Goal: Task Accomplishment & Management: Complete application form

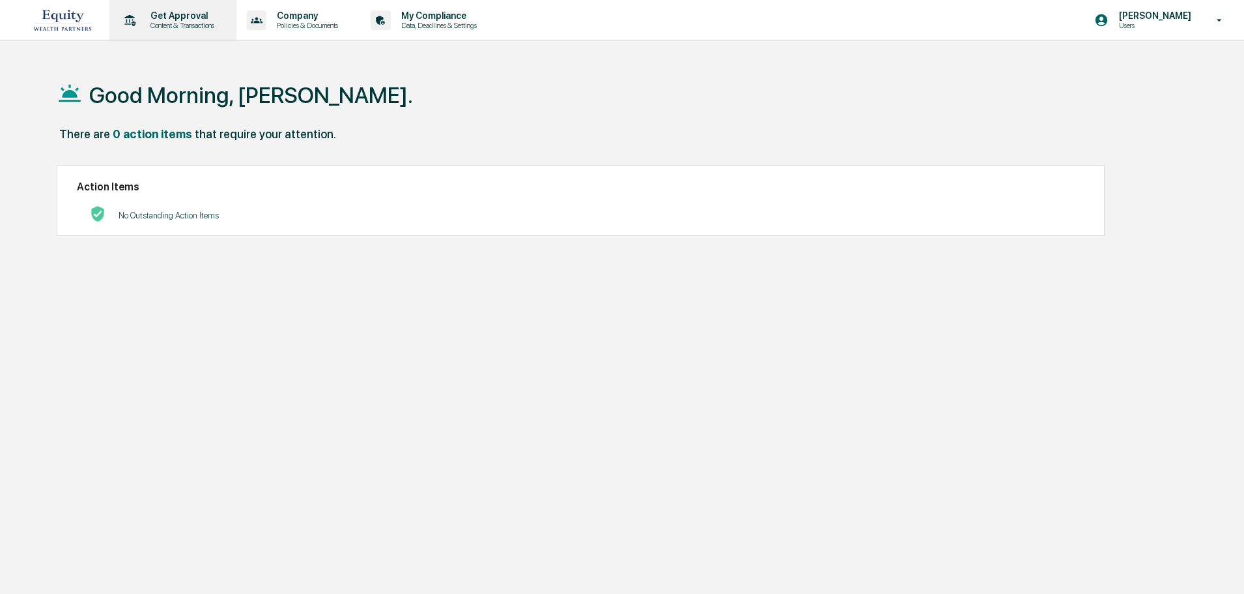
click at [178, 26] on p "Content & Transactions" at bounding box center [180, 25] width 81 height 9
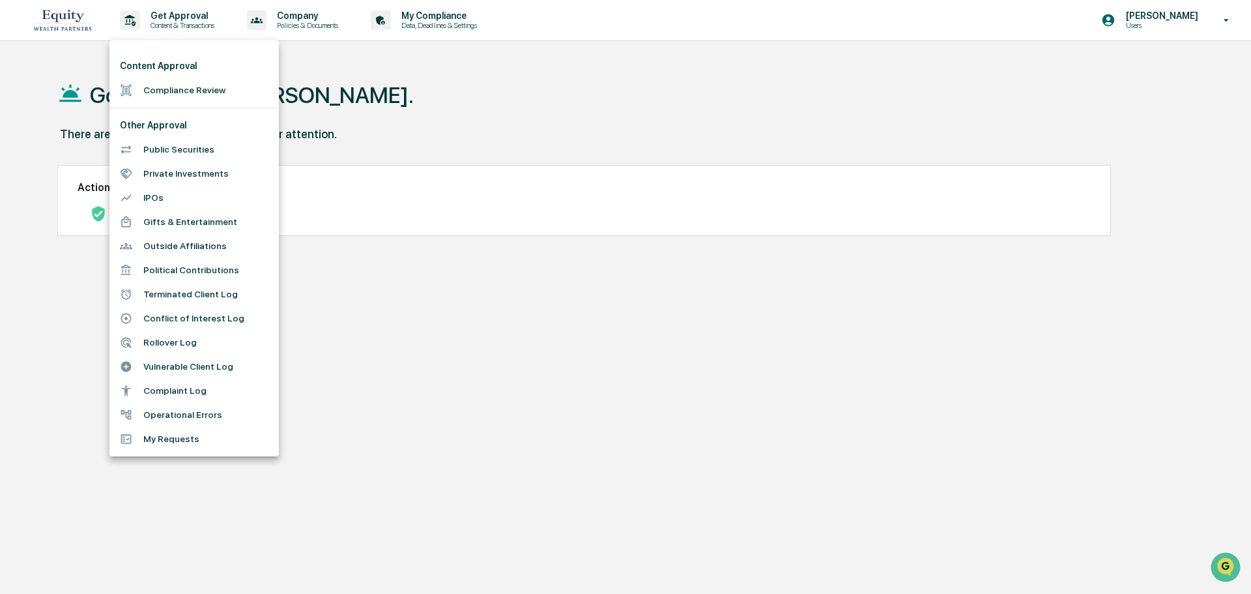
click at [188, 292] on li "Terminated Client Log" at bounding box center [193, 294] width 169 height 24
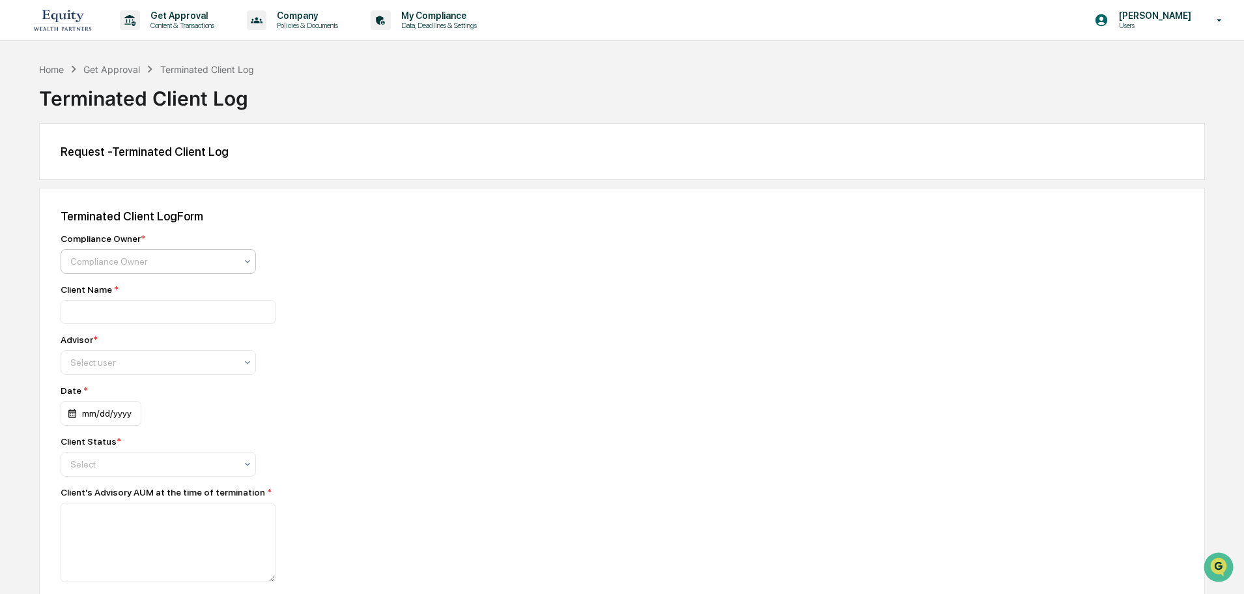
click at [167, 264] on div at bounding box center [152, 261] width 165 height 13
click at [160, 289] on div "[PERSON_NAME]" at bounding box center [158, 292] width 194 height 26
click at [152, 304] on input at bounding box center [168, 312] width 215 height 24
type input "**********"
click at [169, 361] on div at bounding box center [152, 362] width 165 height 13
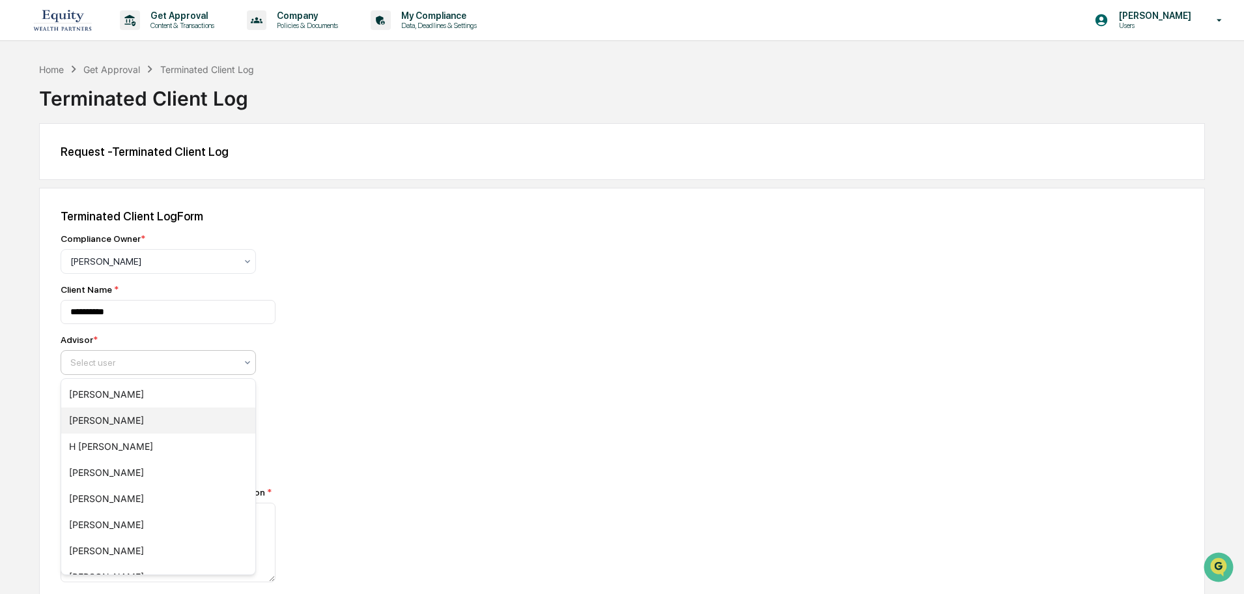
click at [163, 426] on div "[PERSON_NAME]" at bounding box center [158, 420] width 194 height 26
click at [173, 464] on div at bounding box center [152, 463] width 165 height 13
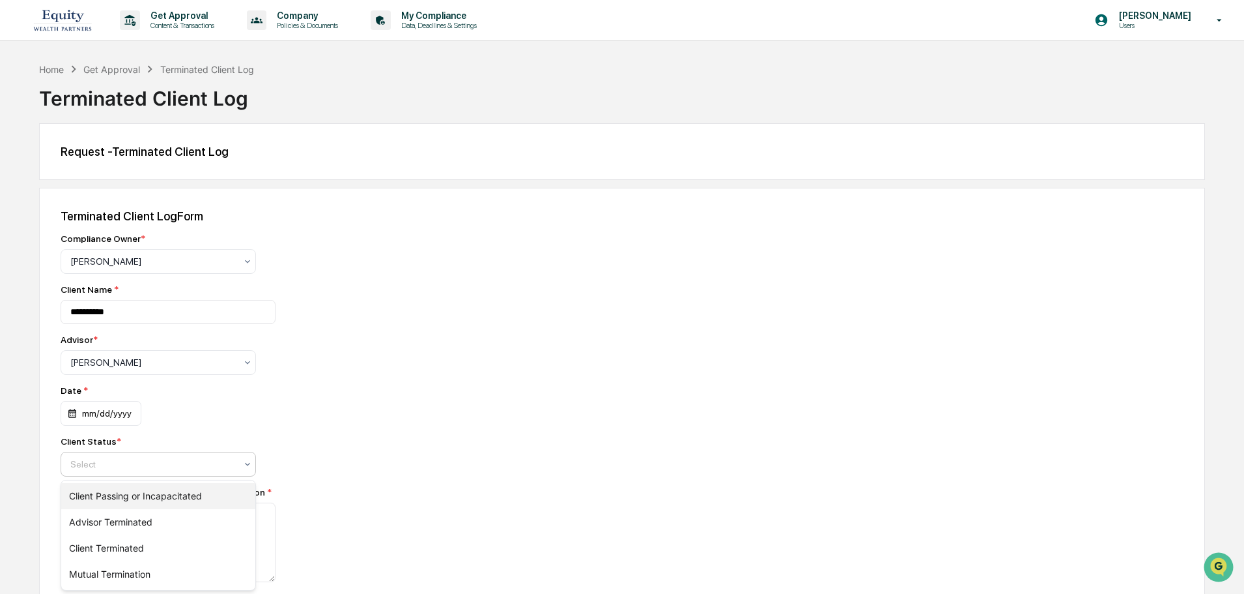
click at [173, 496] on div "Client Passing or Incapacitated" at bounding box center [158, 496] width 194 height 26
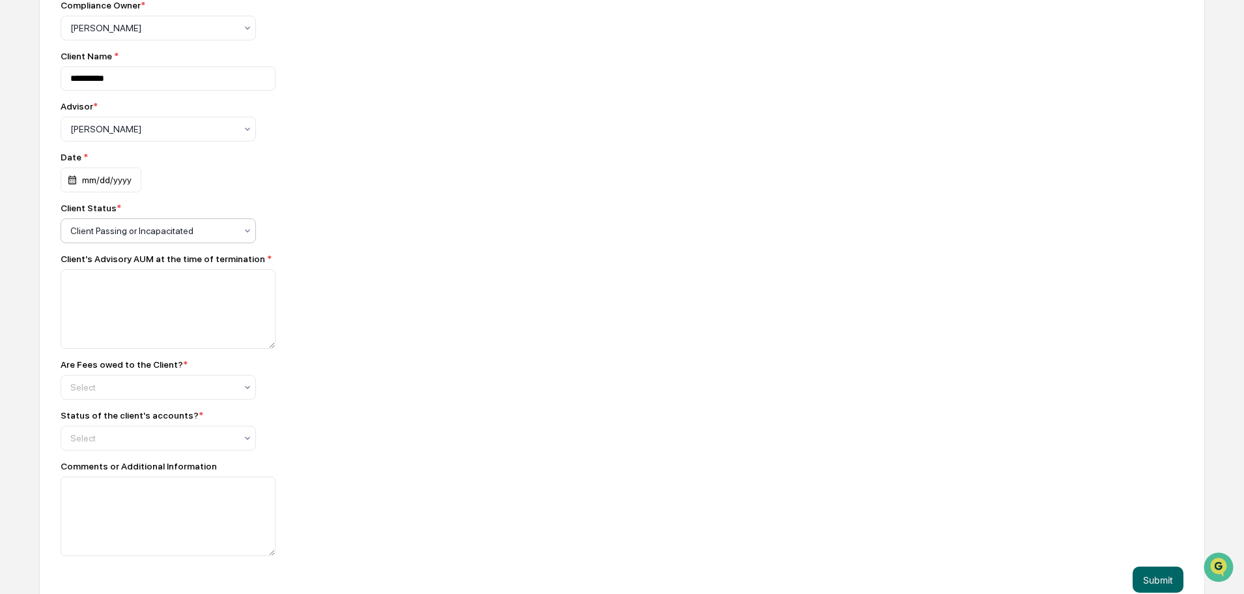
scroll to position [254, 0]
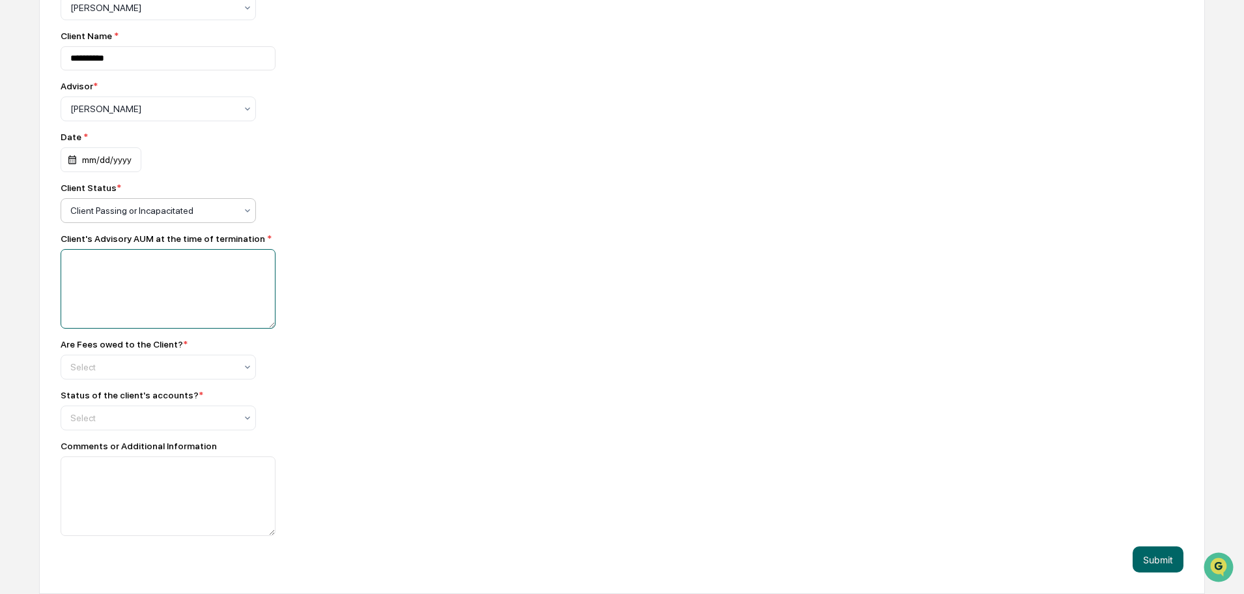
click at [148, 272] on textarea at bounding box center [168, 288] width 215 height 79
paste textarea "*********"
type textarea "*********"
click at [137, 360] on div at bounding box center [152, 366] width 165 height 13
click at [126, 421] on div "No" at bounding box center [158, 424] width 194 height 26
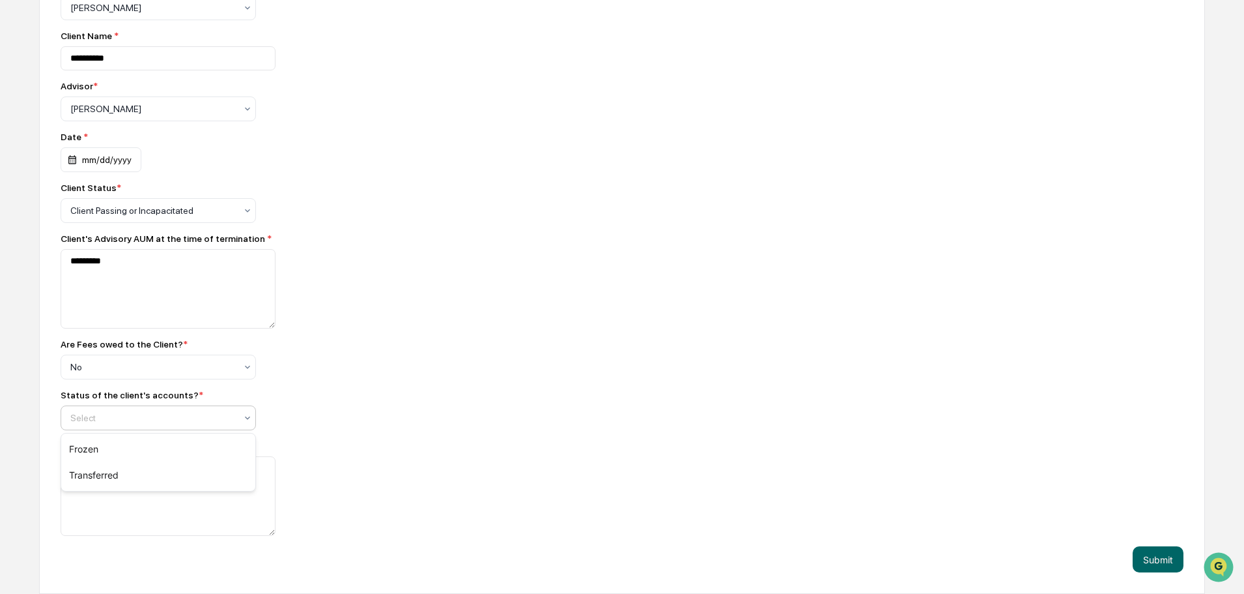
click at [158, 416] on div at bounding box center [152, 417] width 165 height 13
click at [147, 453] on div "Frozen" at bounding box center [158, 449] width 194 height 26
click at [117, 478] on textarea at bounding box center [168, 495] width 215 height 79
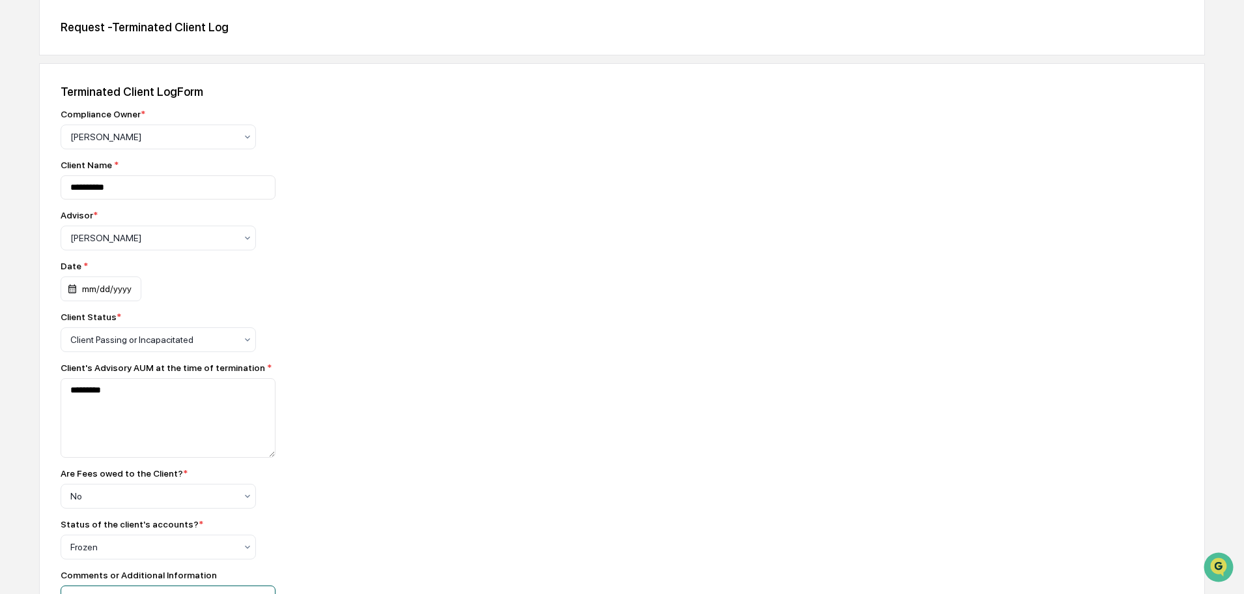
scroll to position [124, 0]
type textarea "**********"
click at [90, 289] on div "mm/dd/yyyy" at bounding box center [101, 289] width 81 height 25
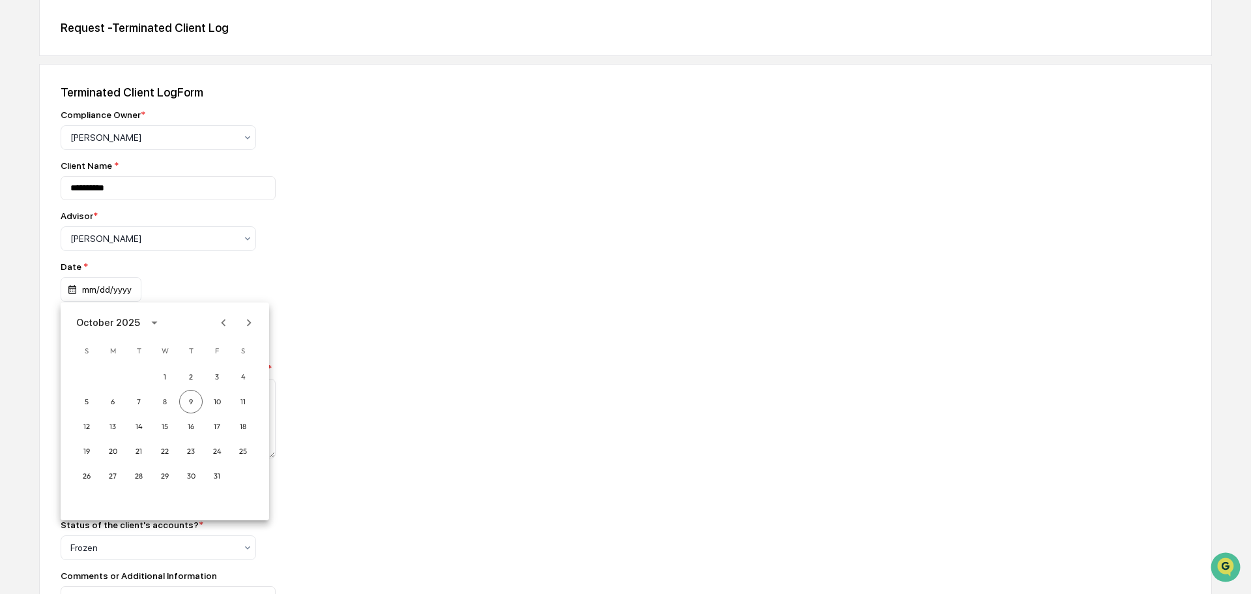
click at [223, 324] on icon "Previous month" at bounding box center [223, 322] width 14 height 14
click at [137, 474] on button "30" at bounding box center [138, 475] width 23 height 23
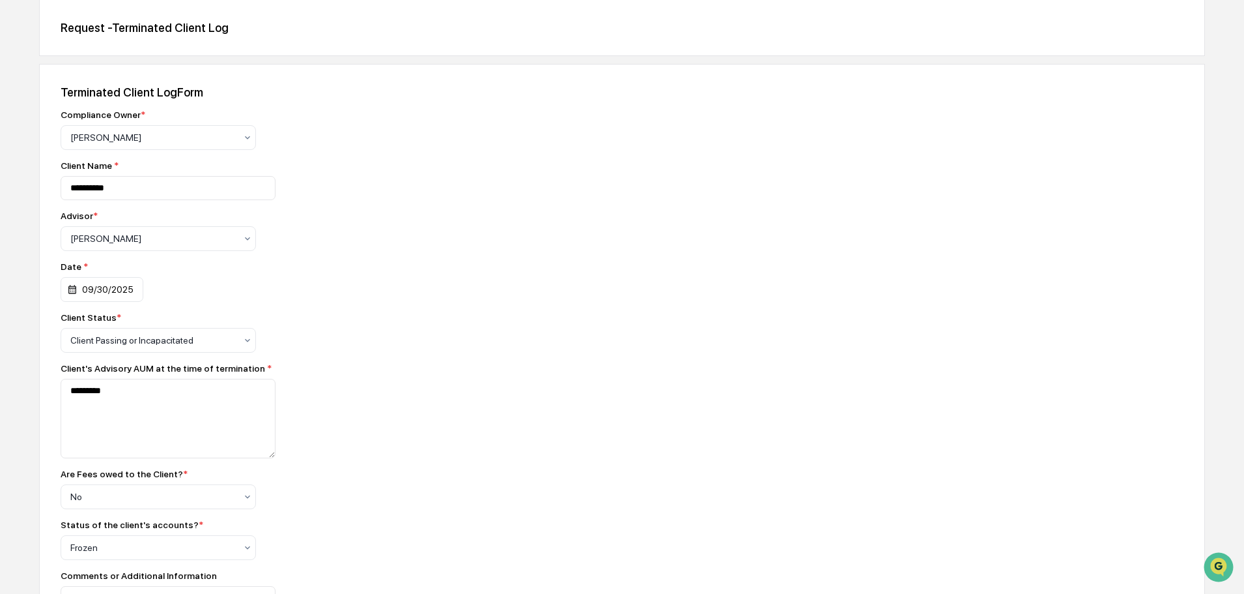
click at [428, 322] on div "Client Status *" at bounding box center [289, 317] width 456 height 10
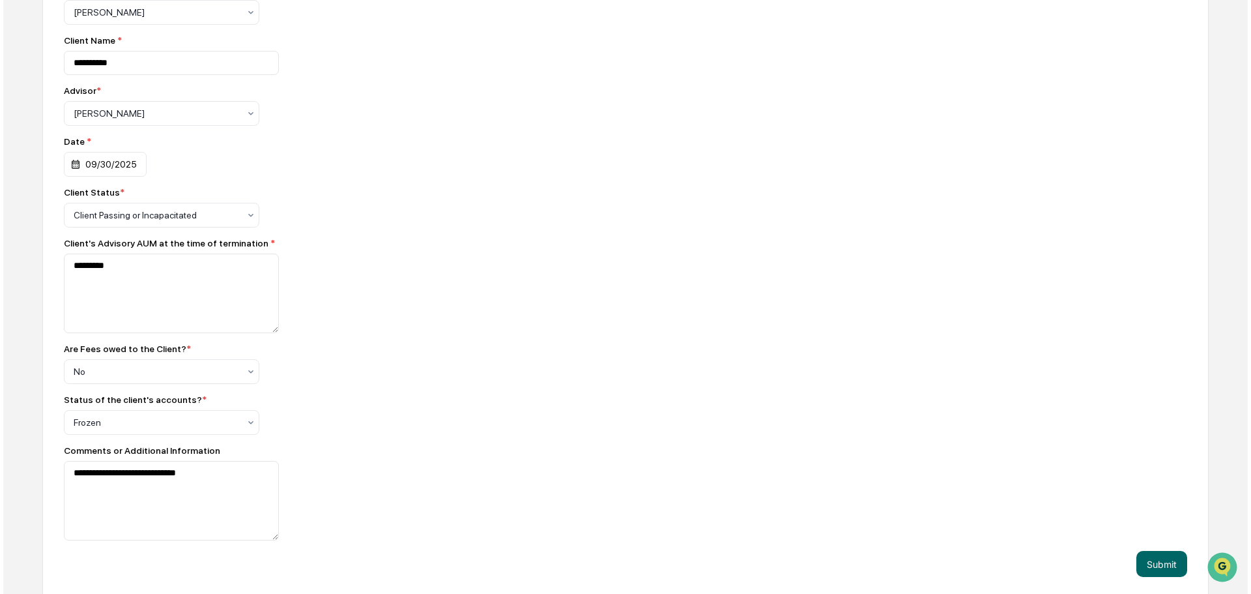
scroll to position [254, 0]
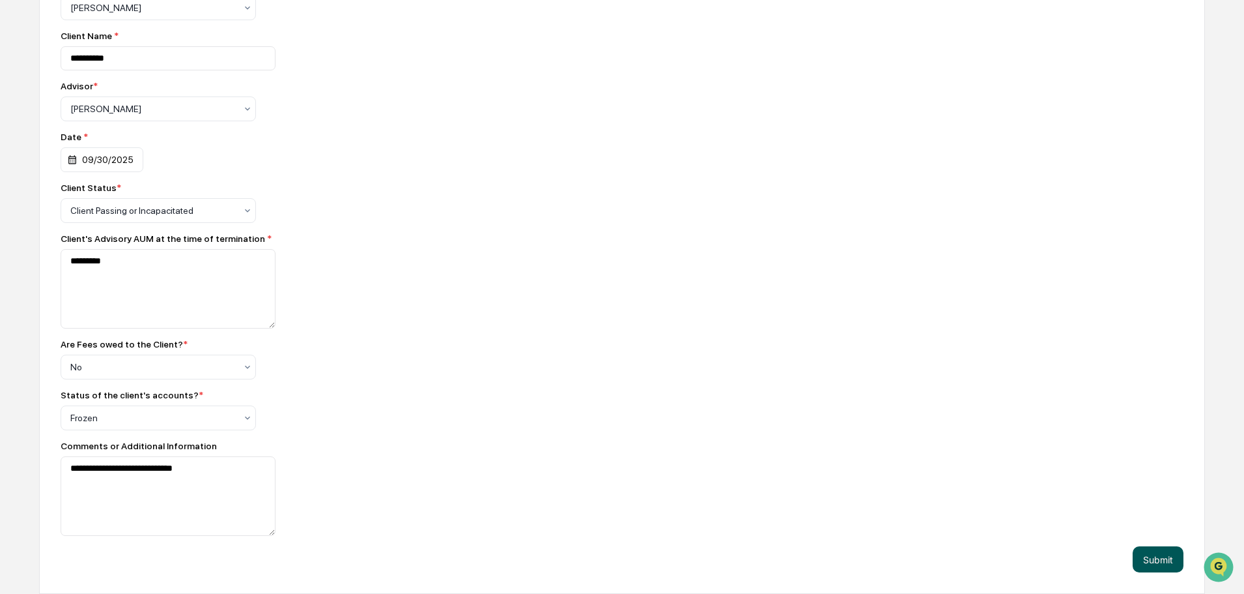
click at [1159, 557] on button "Submit" at bounding box center [1158, 559] width 51 height 26
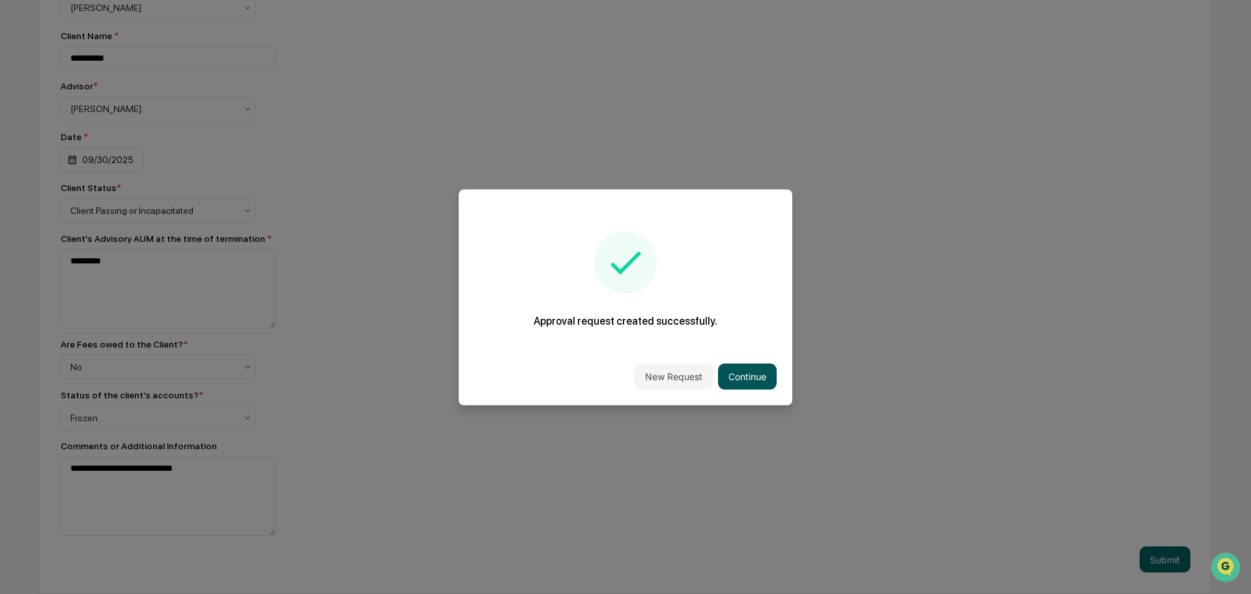
click at [756, 371] on button "Continue" at bounding box center [747, 376] width 59 height 26
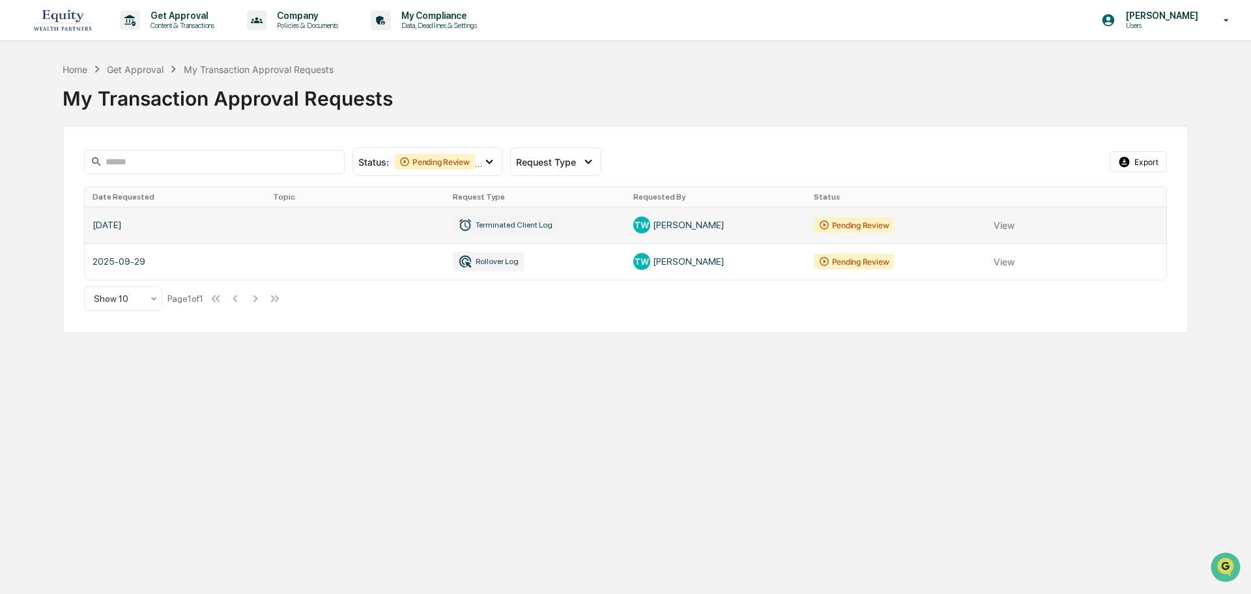
click at [1007, 225] on link at bounding box center [626, 225] width 1082 height 36
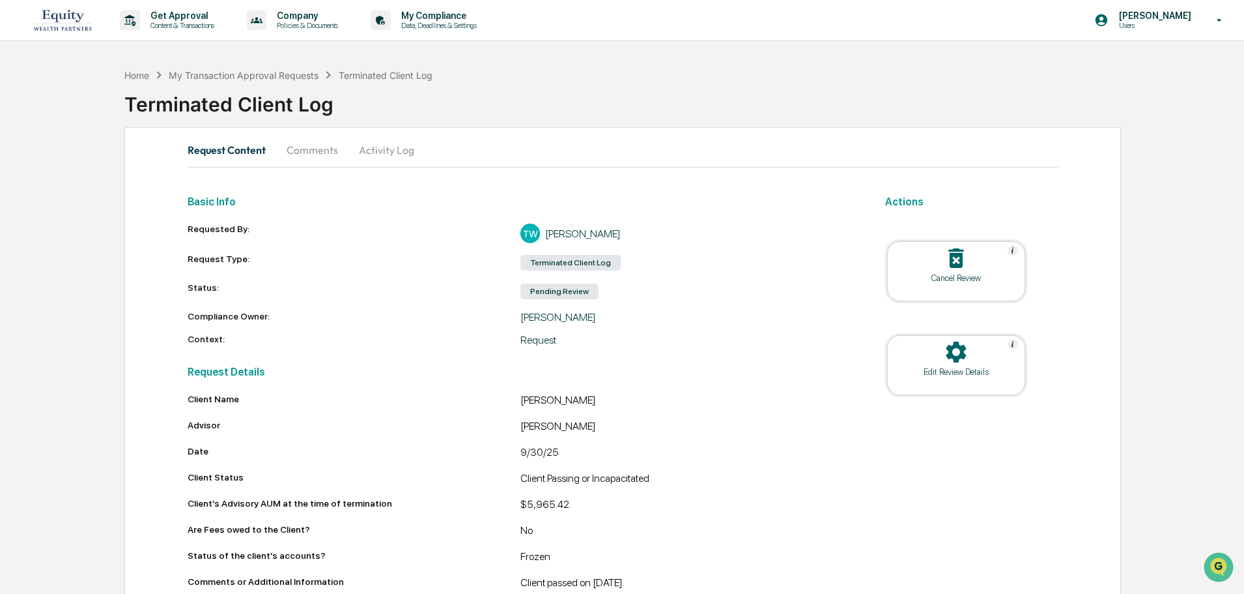
click at [961, 268] on icon at bounding box center [956, 258] width 15 height 20
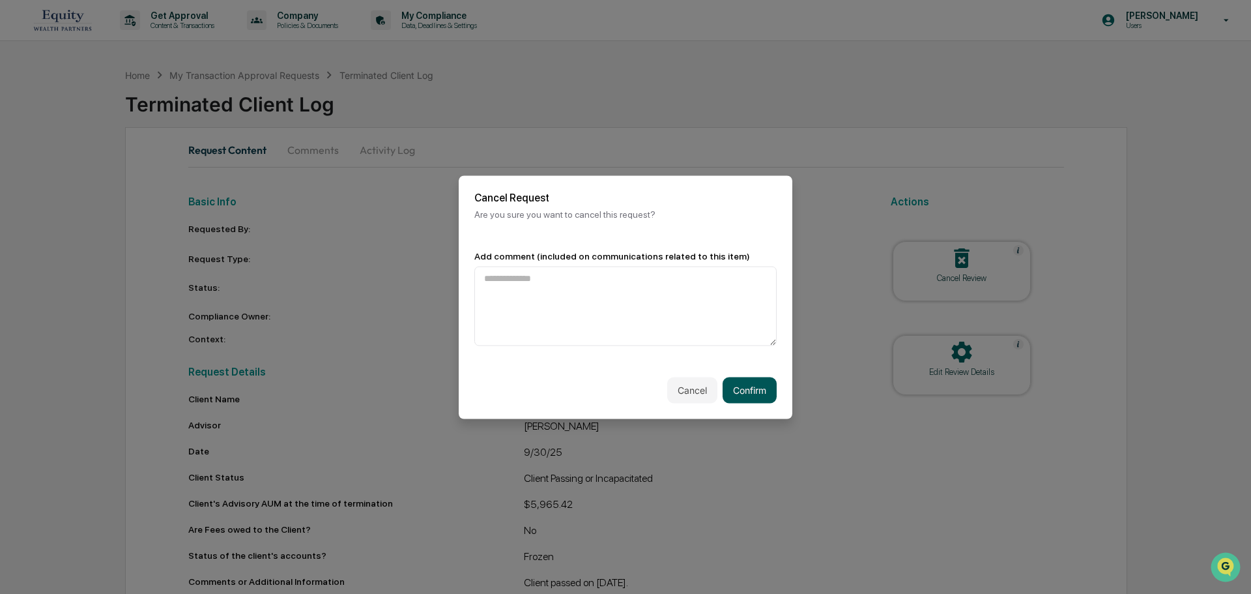
click at [752, 383] on button "Confirm" at bounding box center [750, 390] width 54 height 26
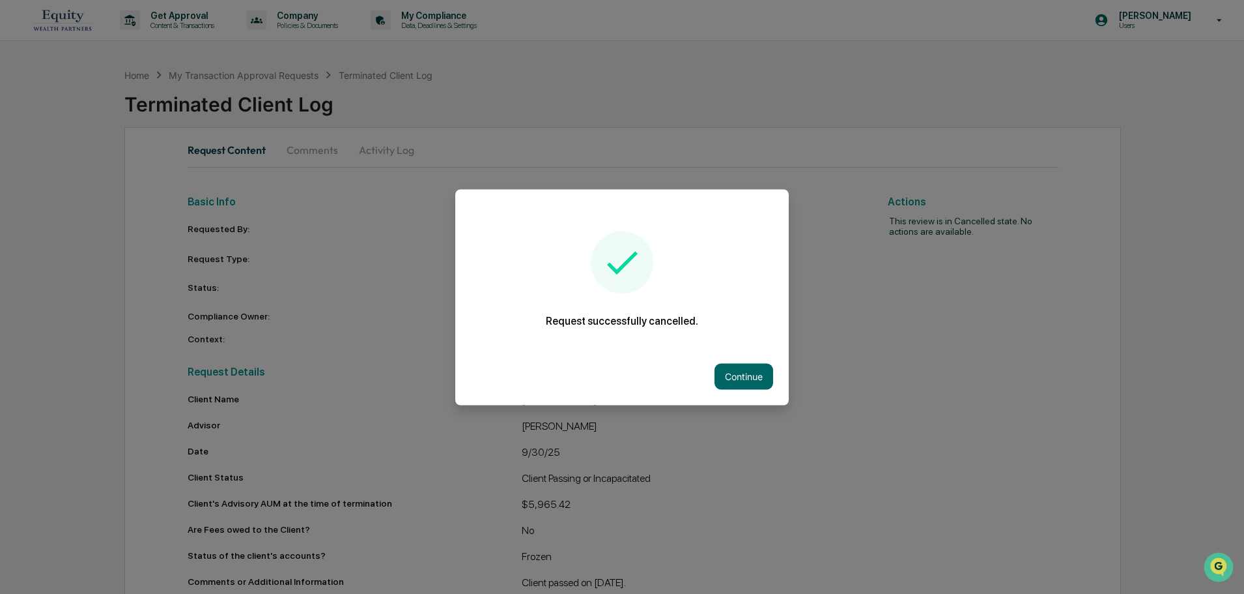
click at [752, 369] on button "Continue" at bounding box center [744, 376] width 59 height 26
